Goal: Task Accomplishment & Management: Manage account settings

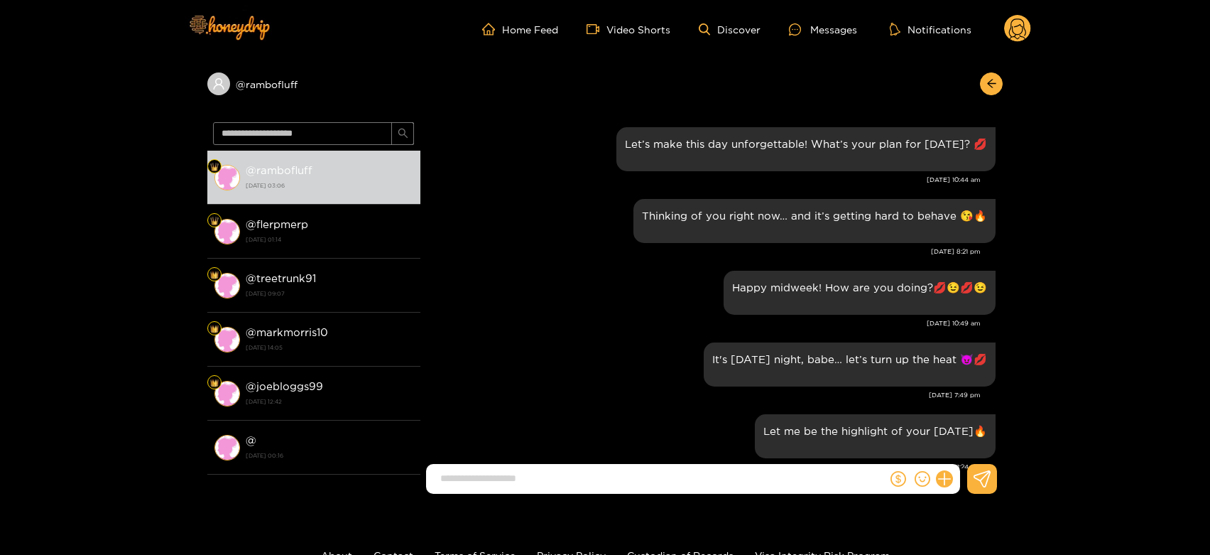
click at [1003, 26] on ul "Home Feed Video Shorts Discover Messages Notifications" at bounding box center [756, 29] width 549 height 28
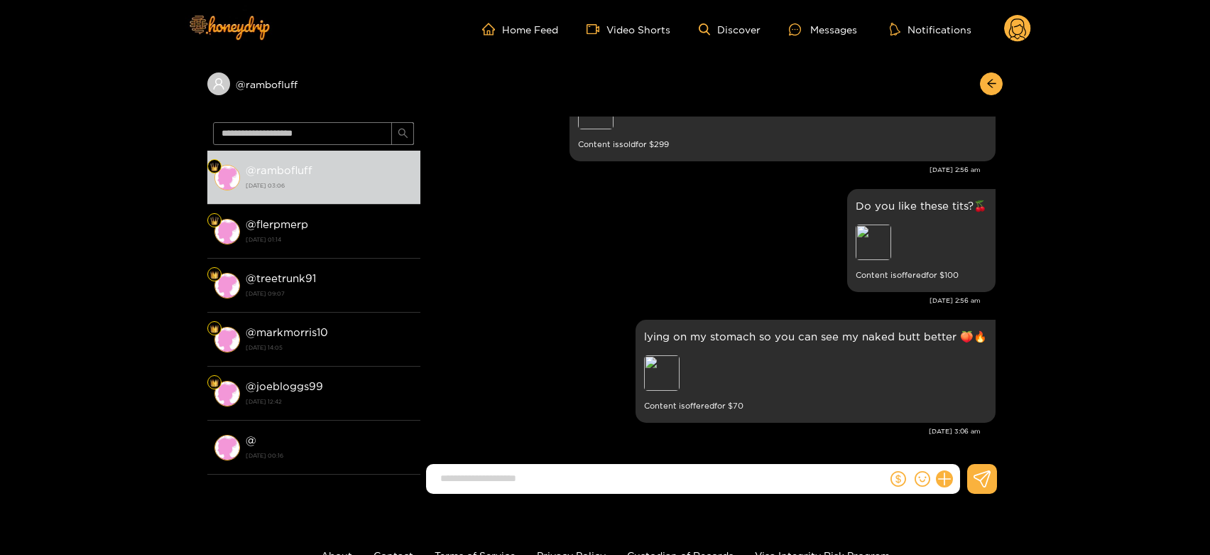
click at [1009, 23] on circle at bounding box center [1017, 28] width 27 height 27
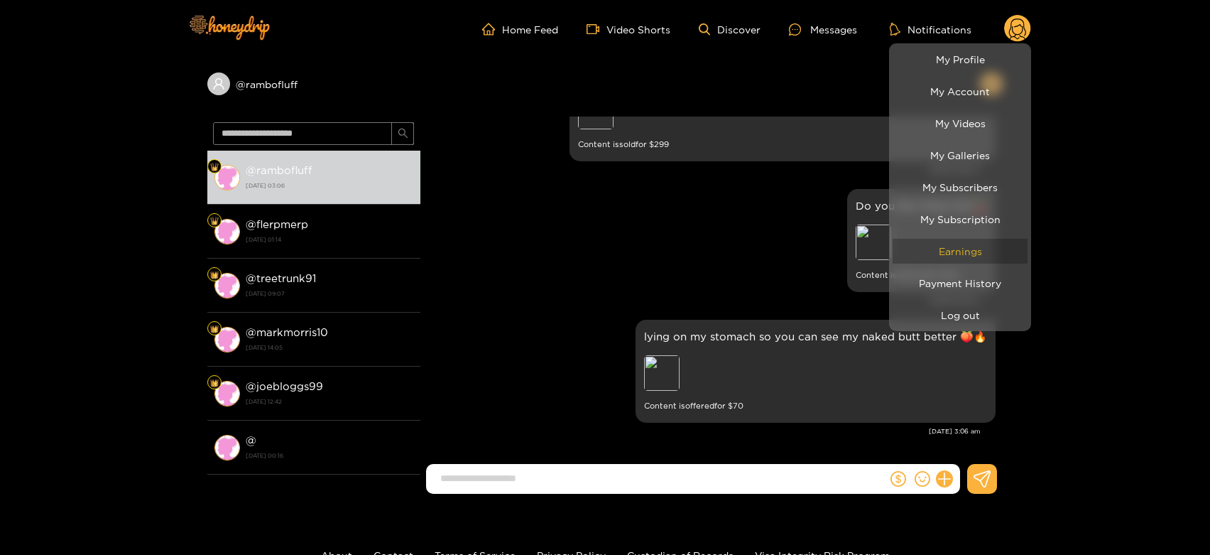
click at [975, 250] on link "Earnings" at bounding box center [960, 251] width 135 height 25
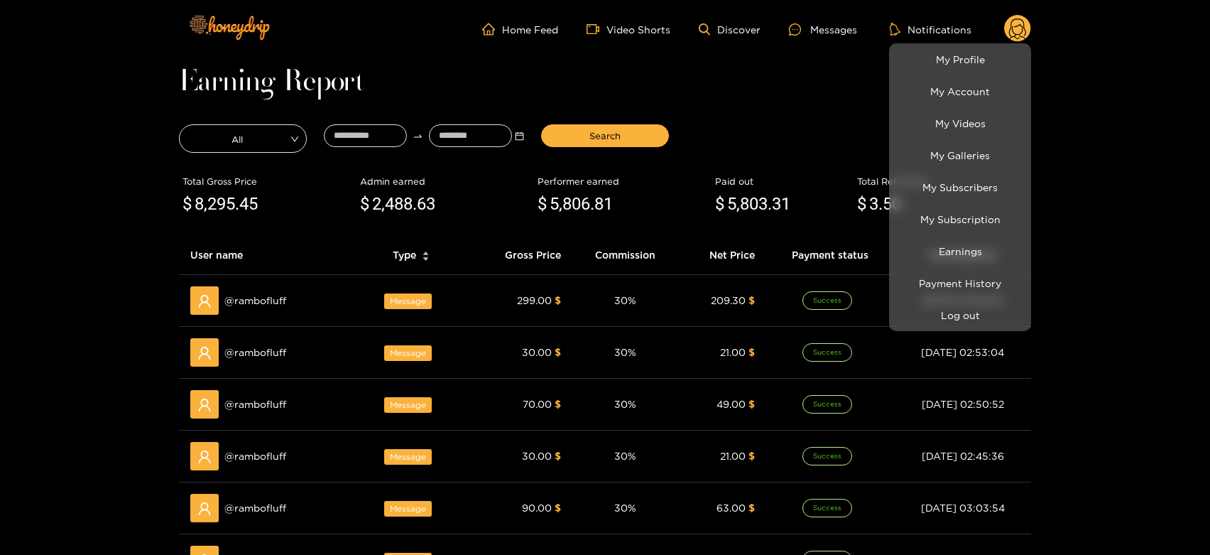
click at [796, 85] on div at bounding box center [605, 277] width 1210 height 555
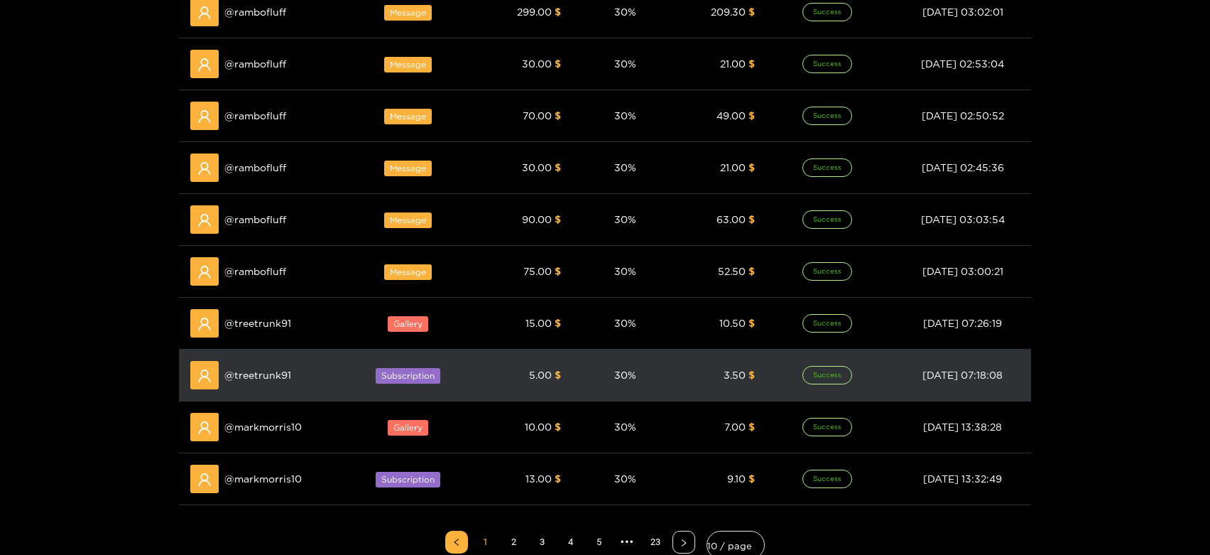
scroll to position [315, 0]
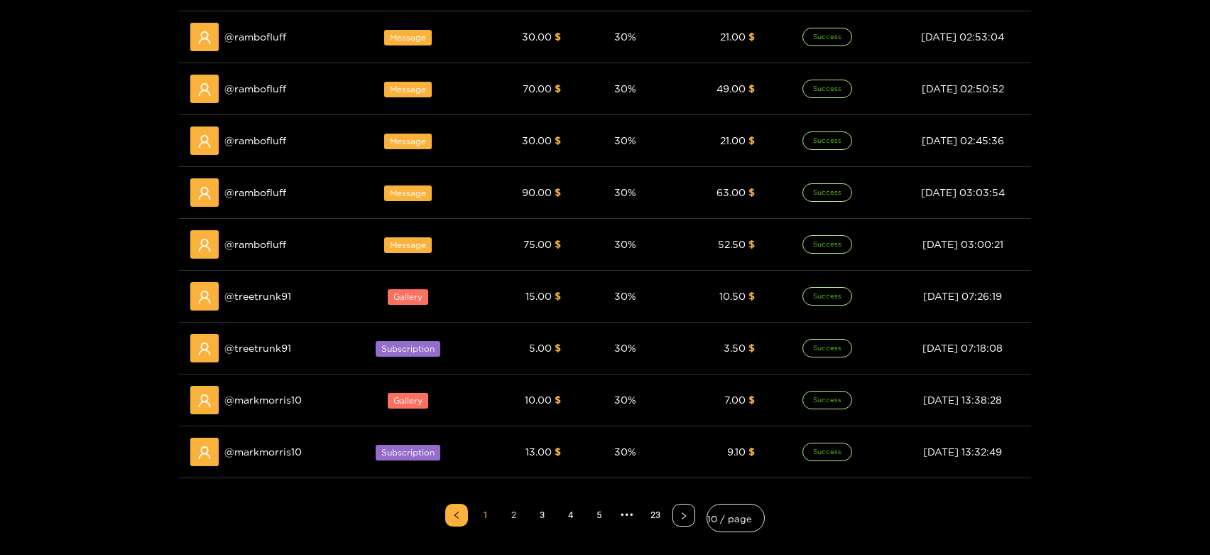
click at [511, 510] on link "2" at bounding box center [513, 514] width 21 height 21
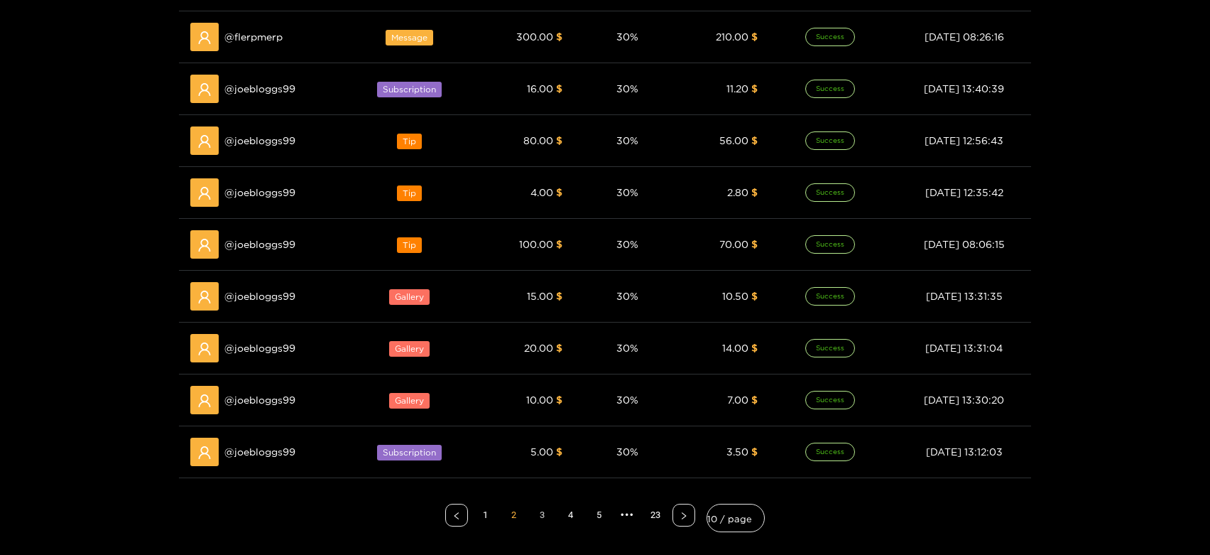
click at [542, 512] on link "3" at bounding box center [541, 514] width 21 height 21
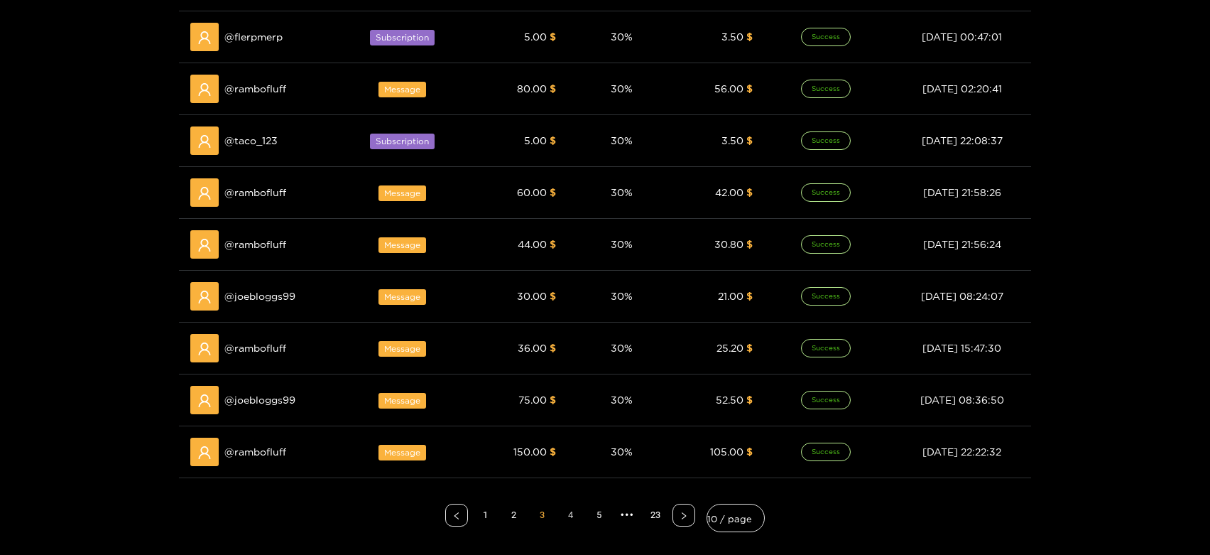
click at [565, 517] on link "4" at bounding box center [570, 514] width 21 height 21
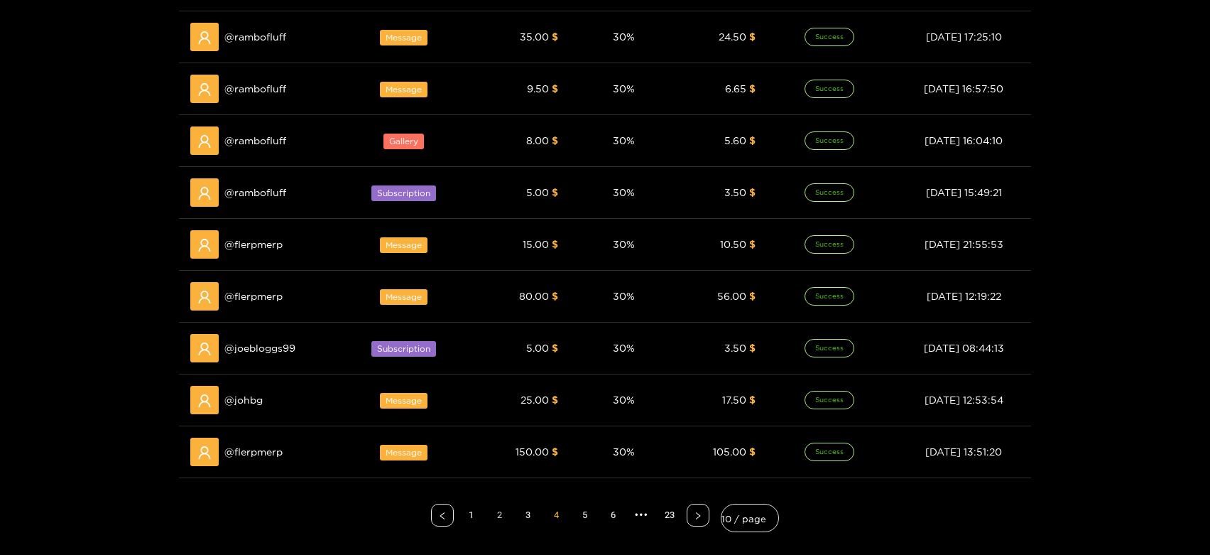
click at [498, 508] on link "2" at bounding box center [499, 514] width 21 height 21
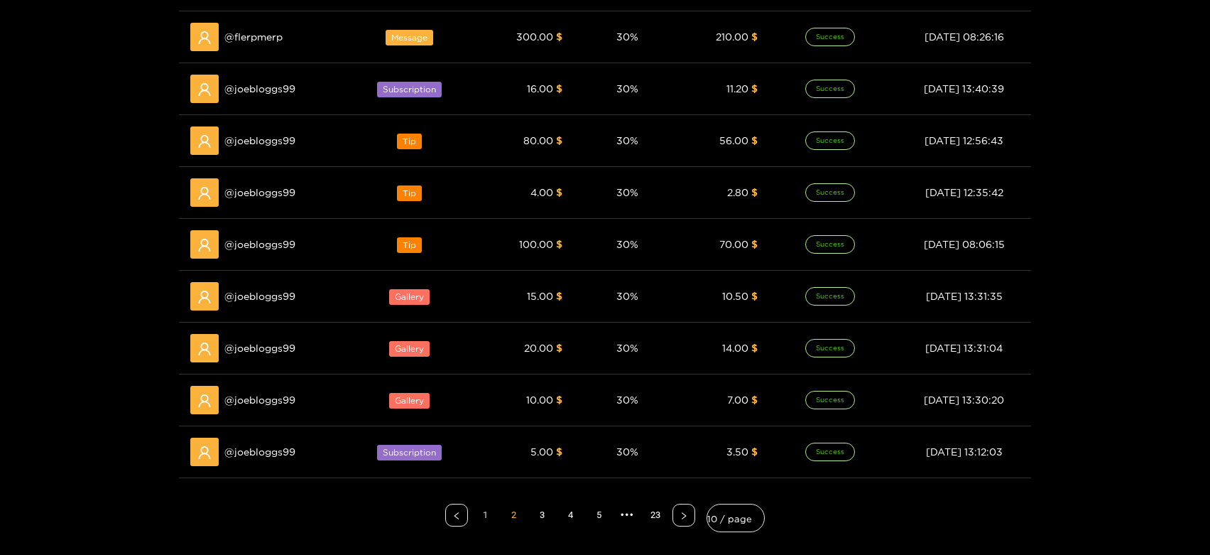
click at [489, 514] on link "1" at bounding box center [484, 514] width 21 height 21
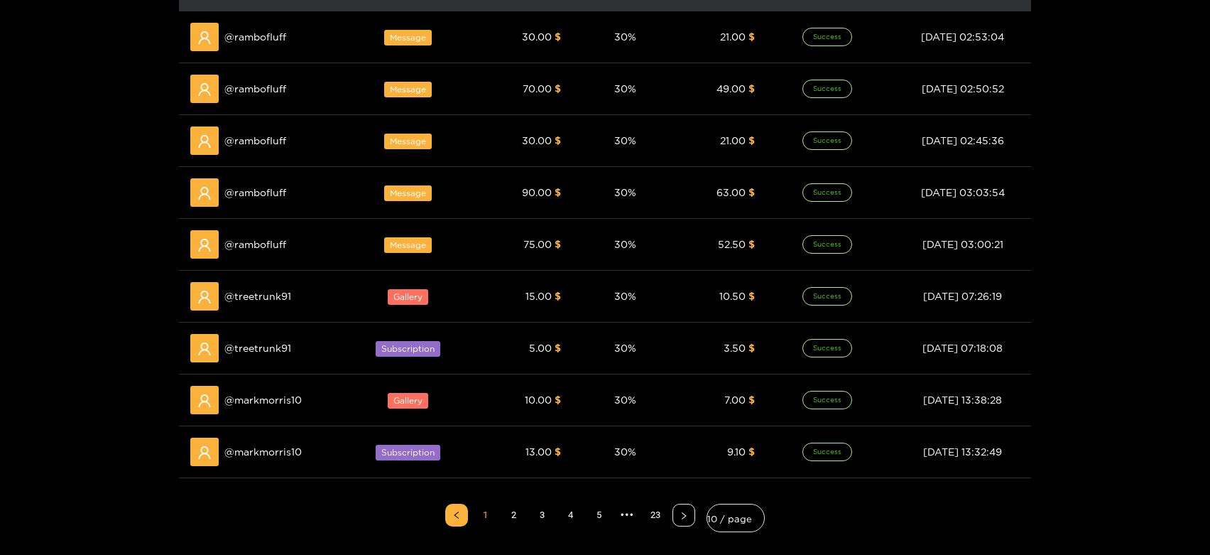
scroll to position [158, 0]
